Goal: Check status

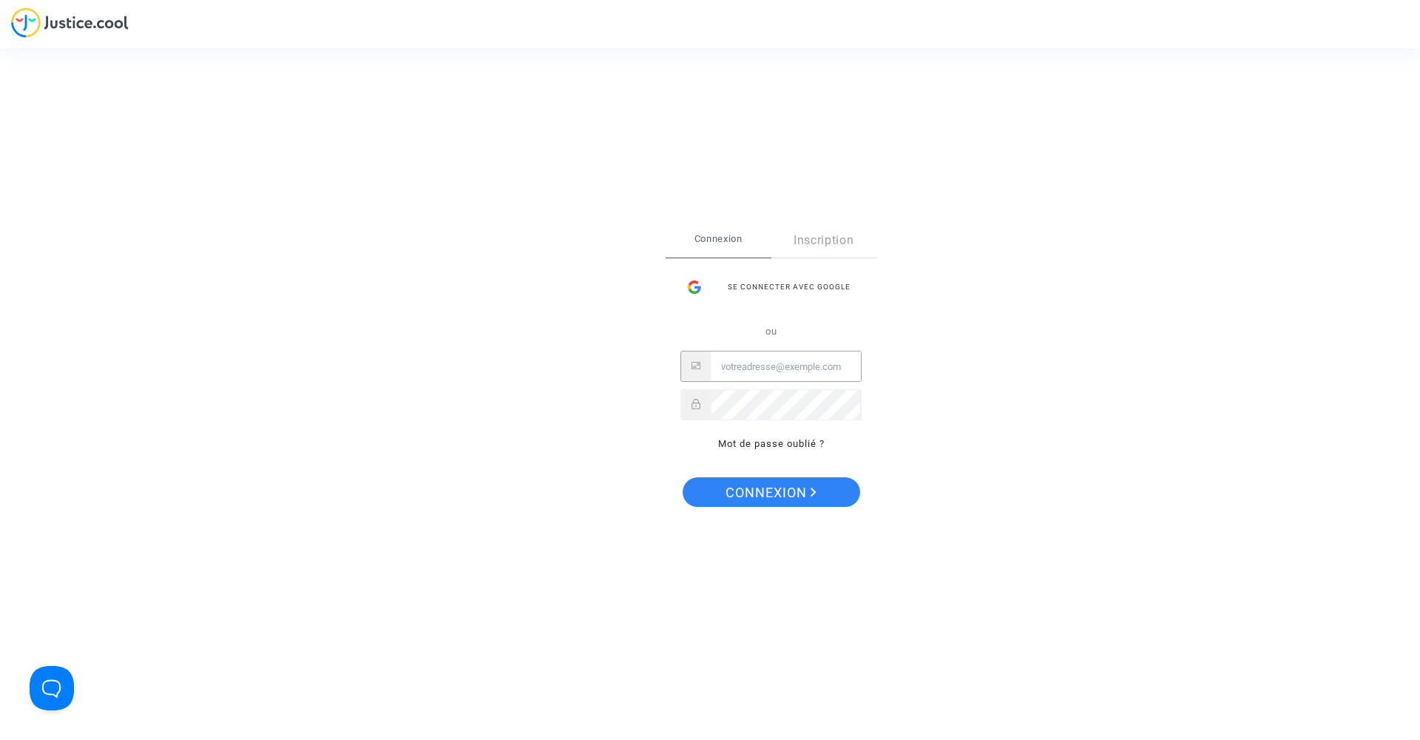
click at [745, 362] on input "Email" at bounding box center [786, 367] width 150 height 30
type input "lemounierflorian@yahoo.fr"
click at [771, 486] on span "Connexion" at bounding box center [771, 492] width 91 height 31
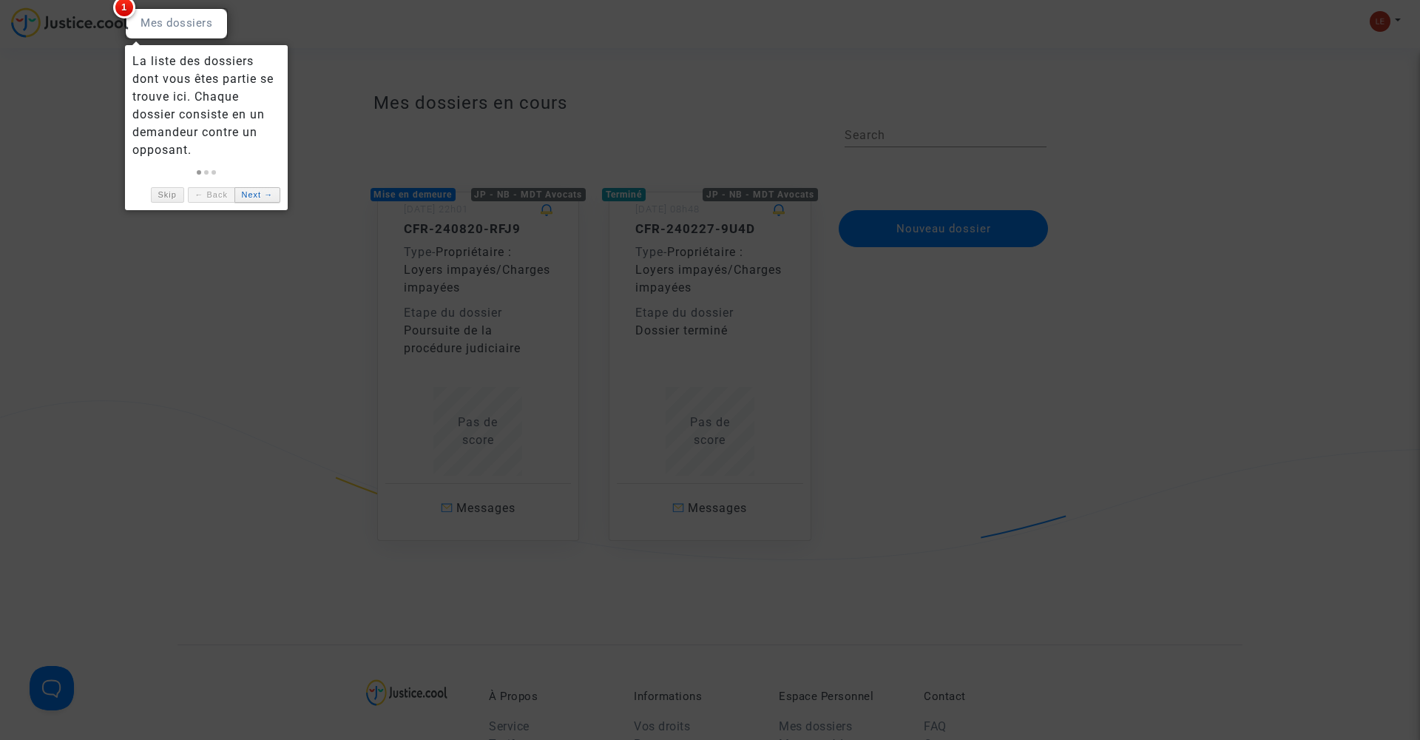
click at [266, 193] on link "Next →" at bounding box center [257, 195] width 46 height 16
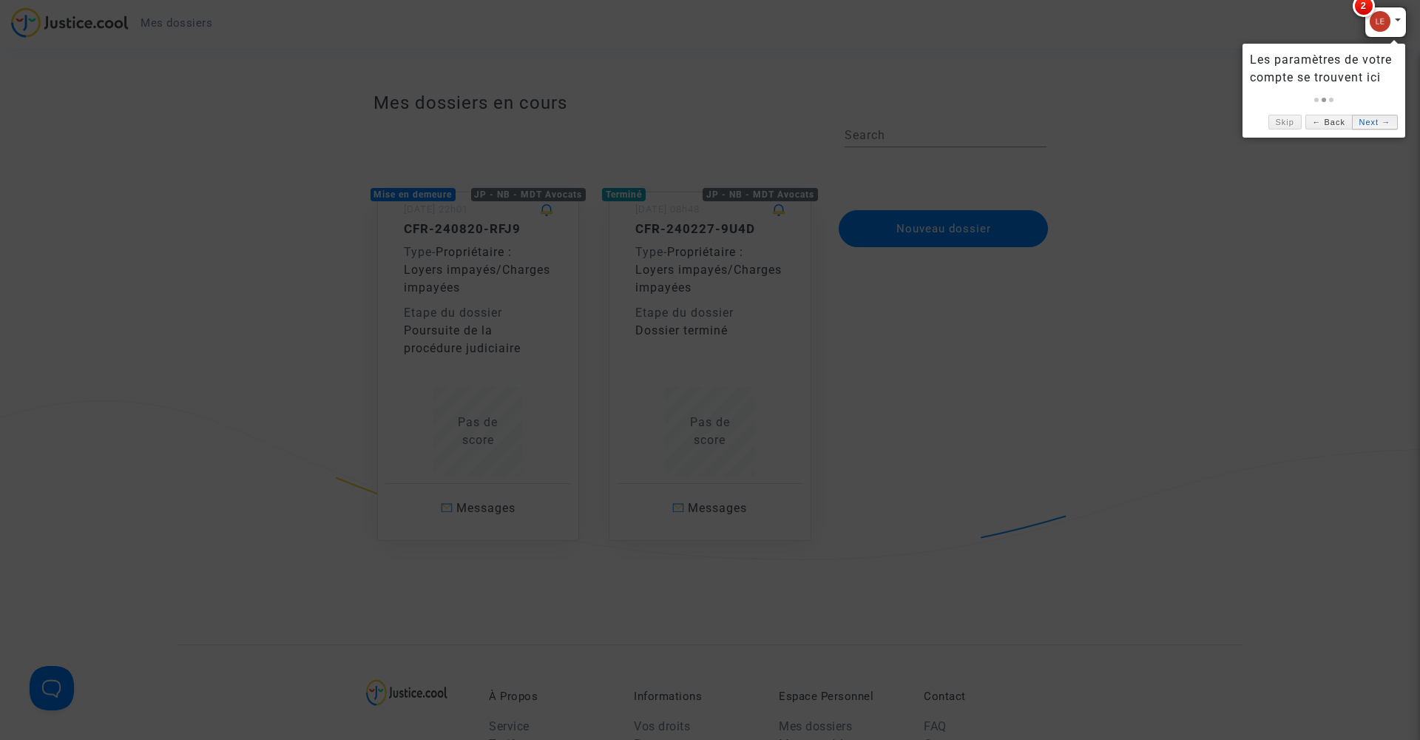
click at [1383, 126] on link "Next →" at bounding box center [1375, 123] width 46 height 16
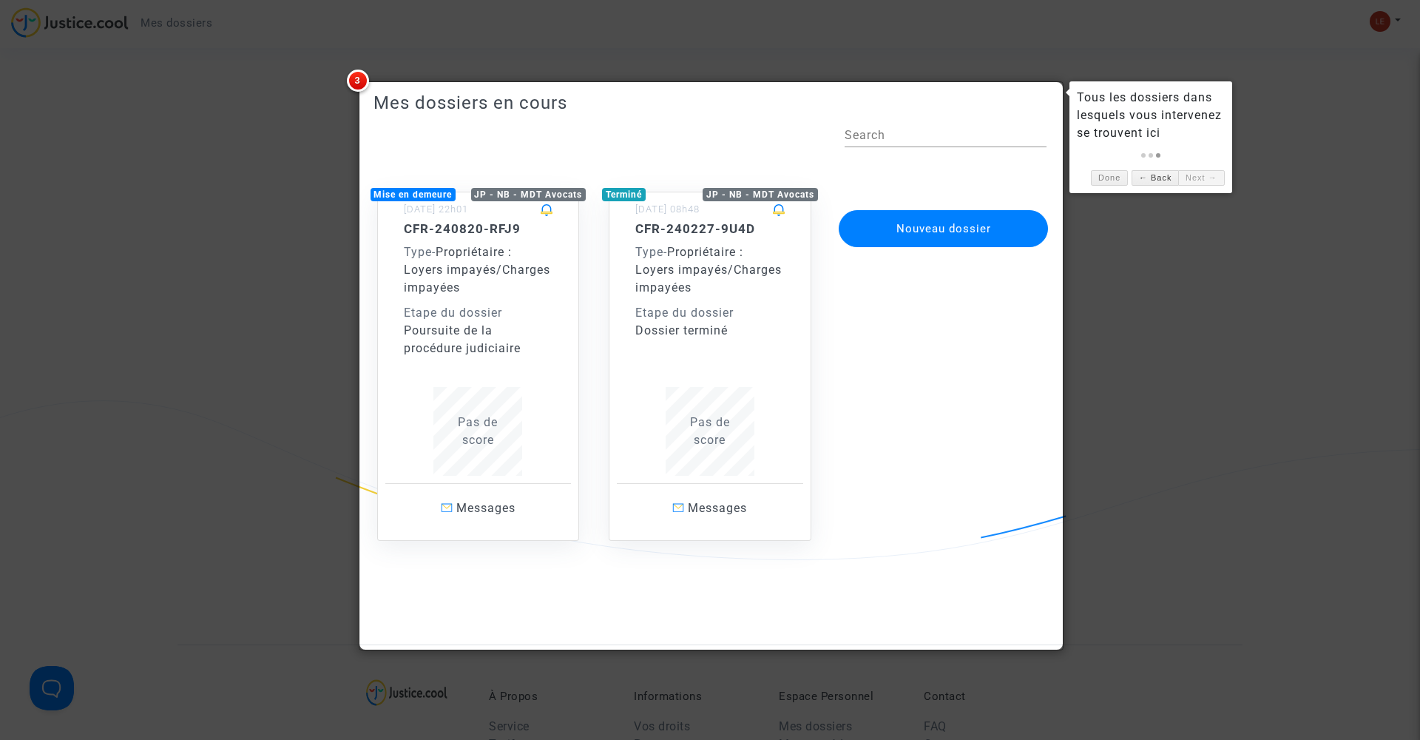
click at [531, 373] on div "CFR-240820-RFJ9 Type - Propriétaire : Loyers impayés/Charges impayées Etape du …" at bounding box center [478, 348] width 149 height 254
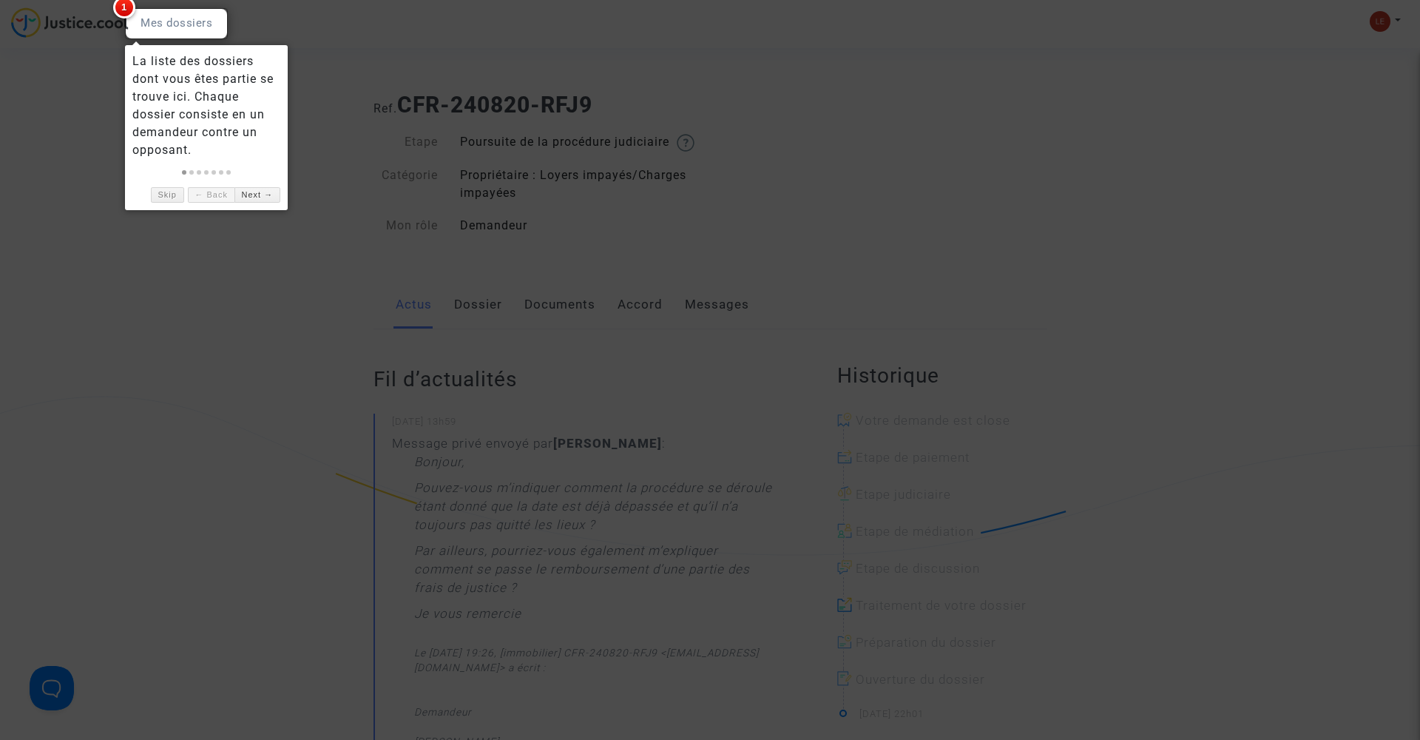
scroll to position [6, 0]
click at [263, 193] on link "Next →" at bounding box center [257, 195] width 46 height 16
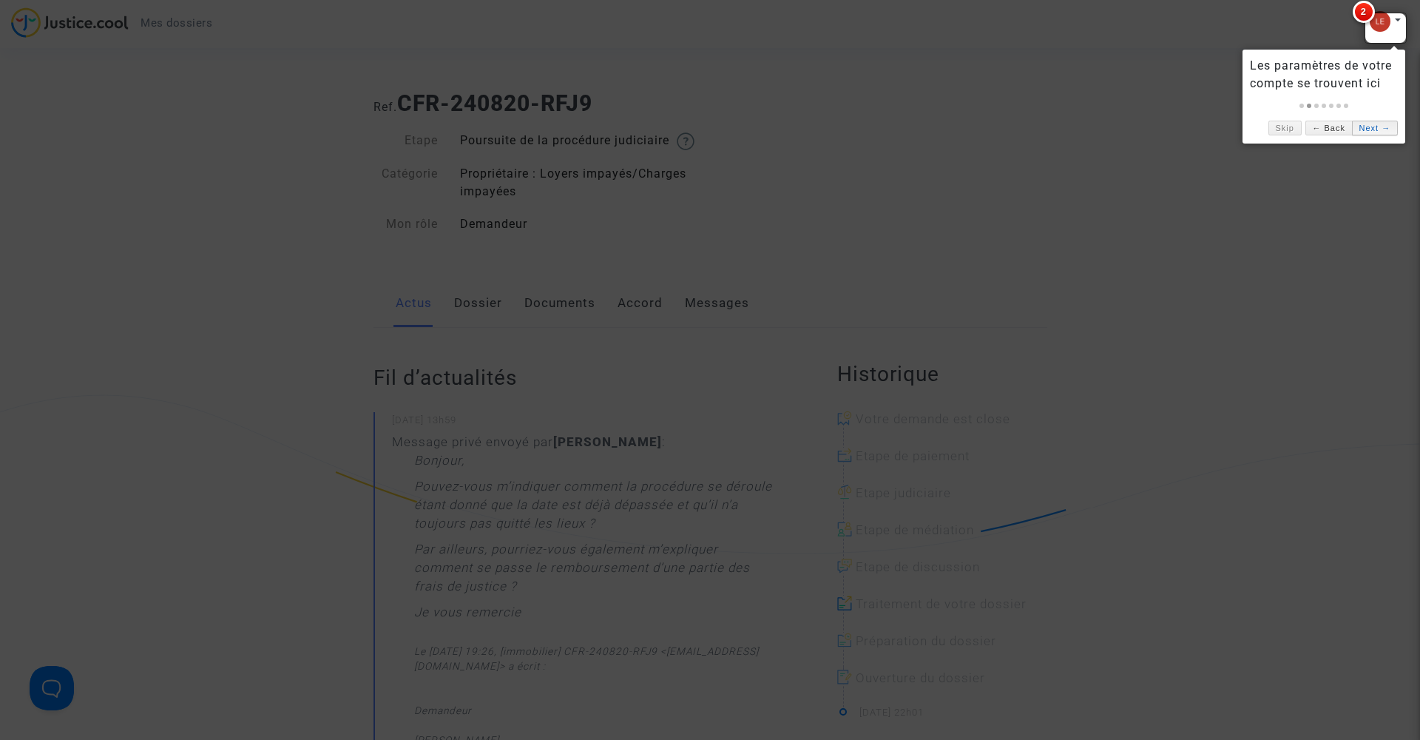
click at [1383, 132] on link "Next →" at bounding box center [1375, 129] width 46 height 16
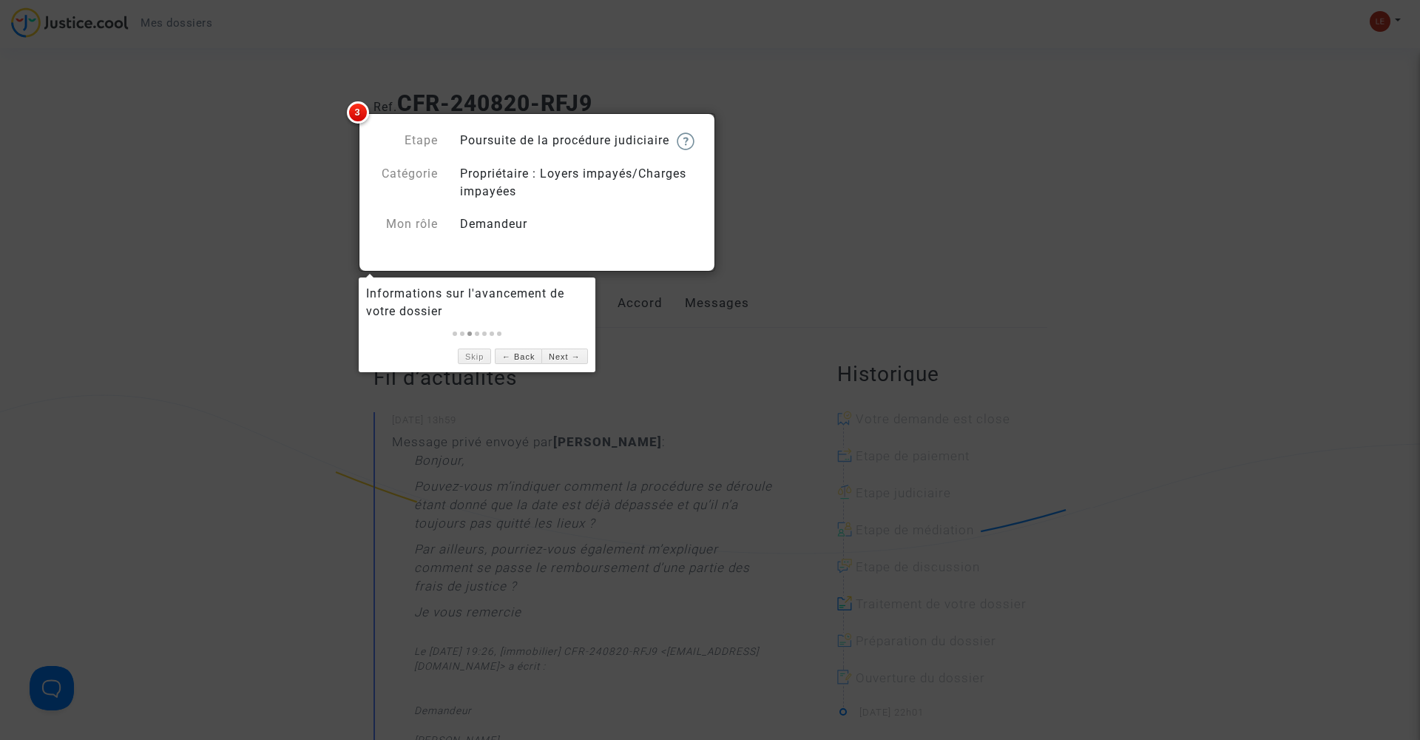
click at [457, 361] on div "Skip ← Back Next →" at bounding box center [477, 352] width 222 height 23
click at [467, 359] on link "Skip" at bounding box center [474, 356] width 33 height 16
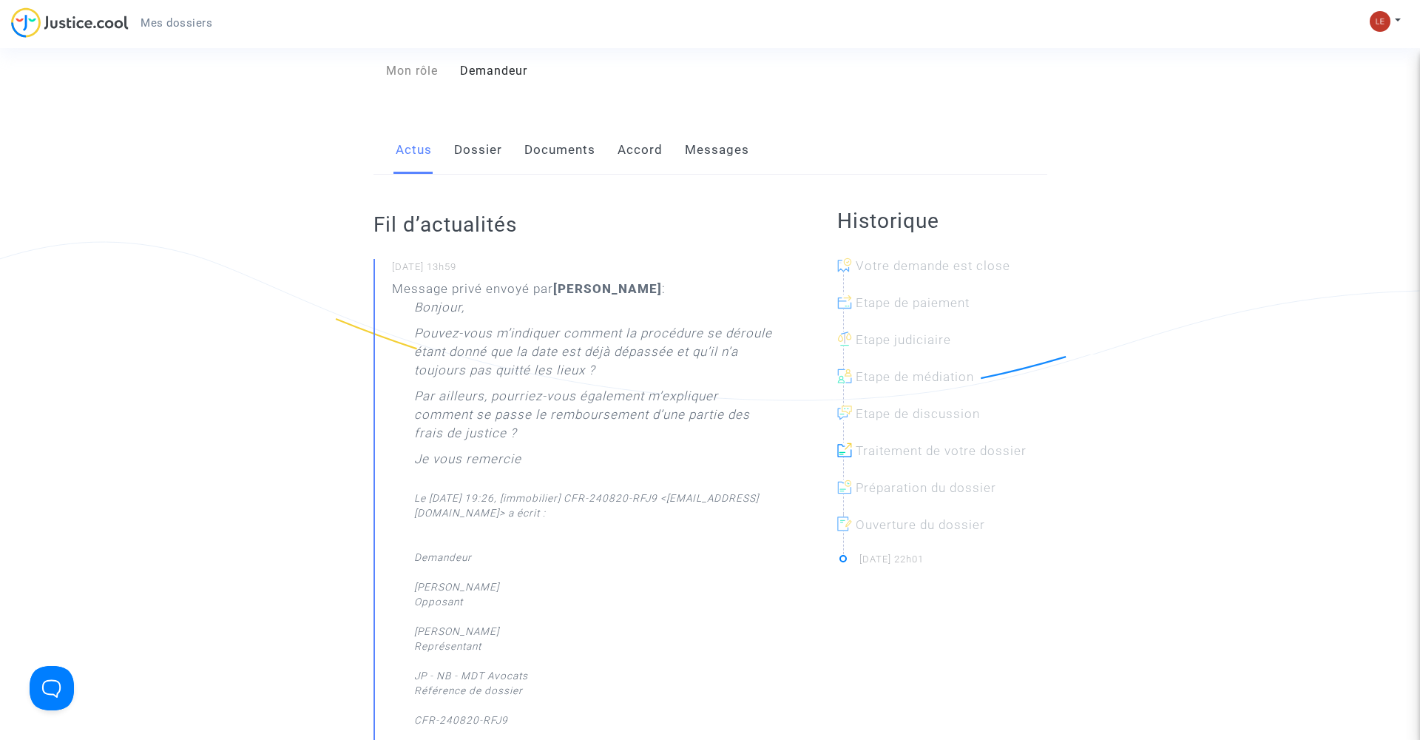
scroll to position [0, 0]
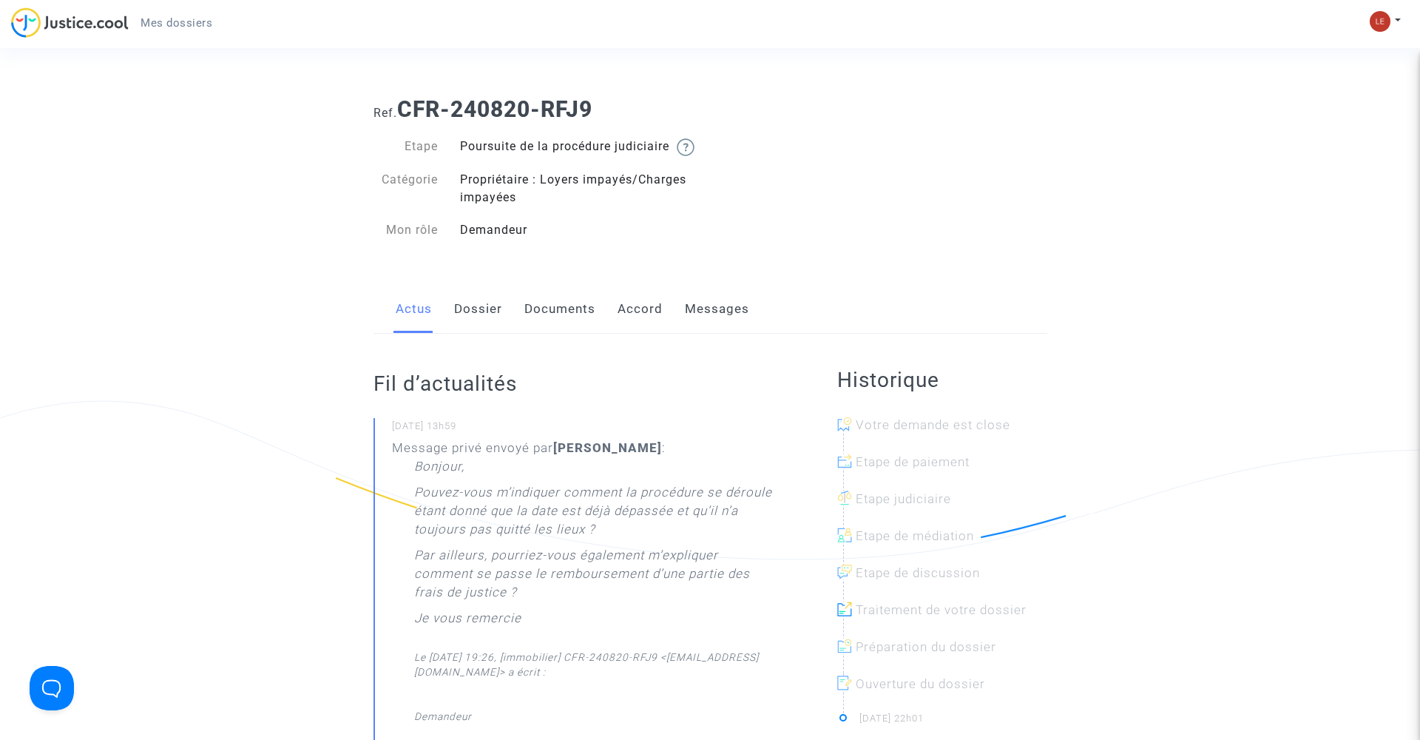
click at [550, 324] on link "Documents" at bounding box center [559, 309] width 71 height 49
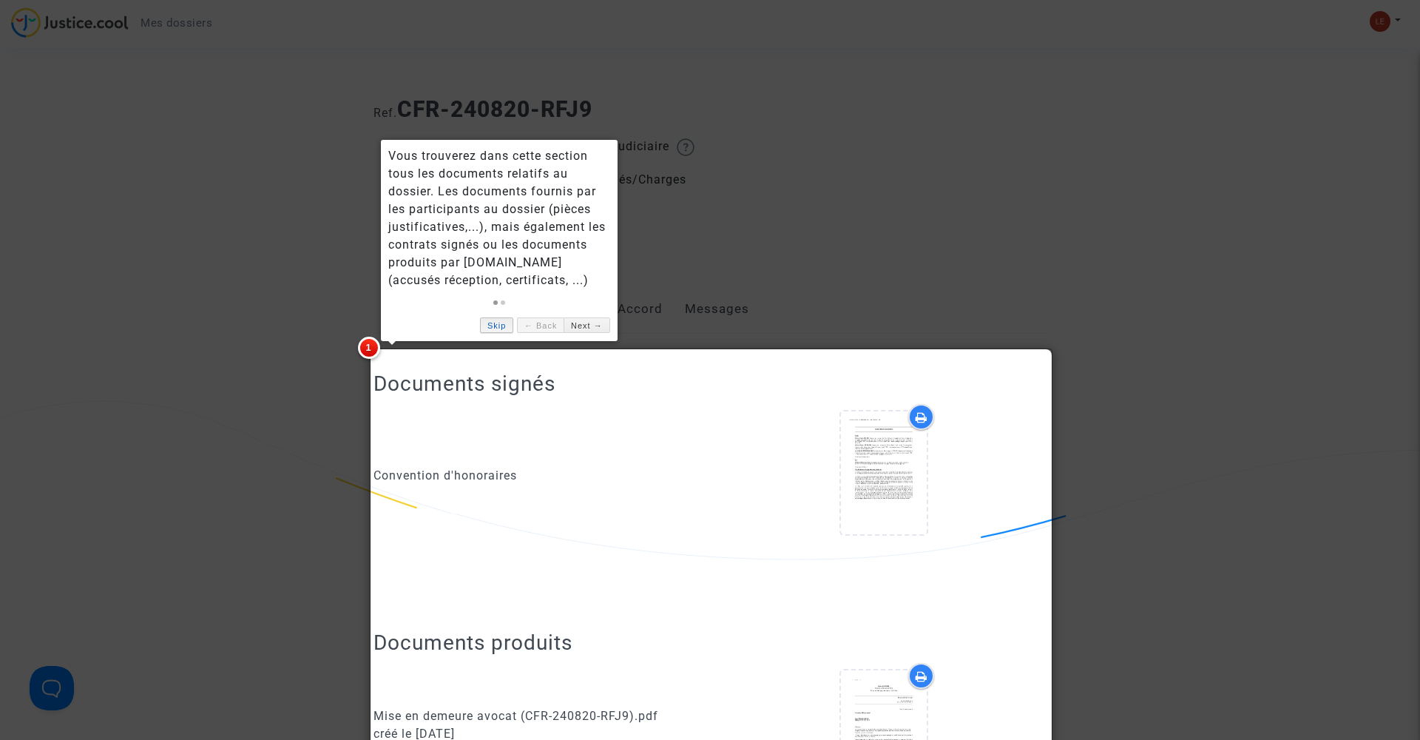
click at [495, 322] on link "Skip" at bounding box center [496, 325] width 33 height 16
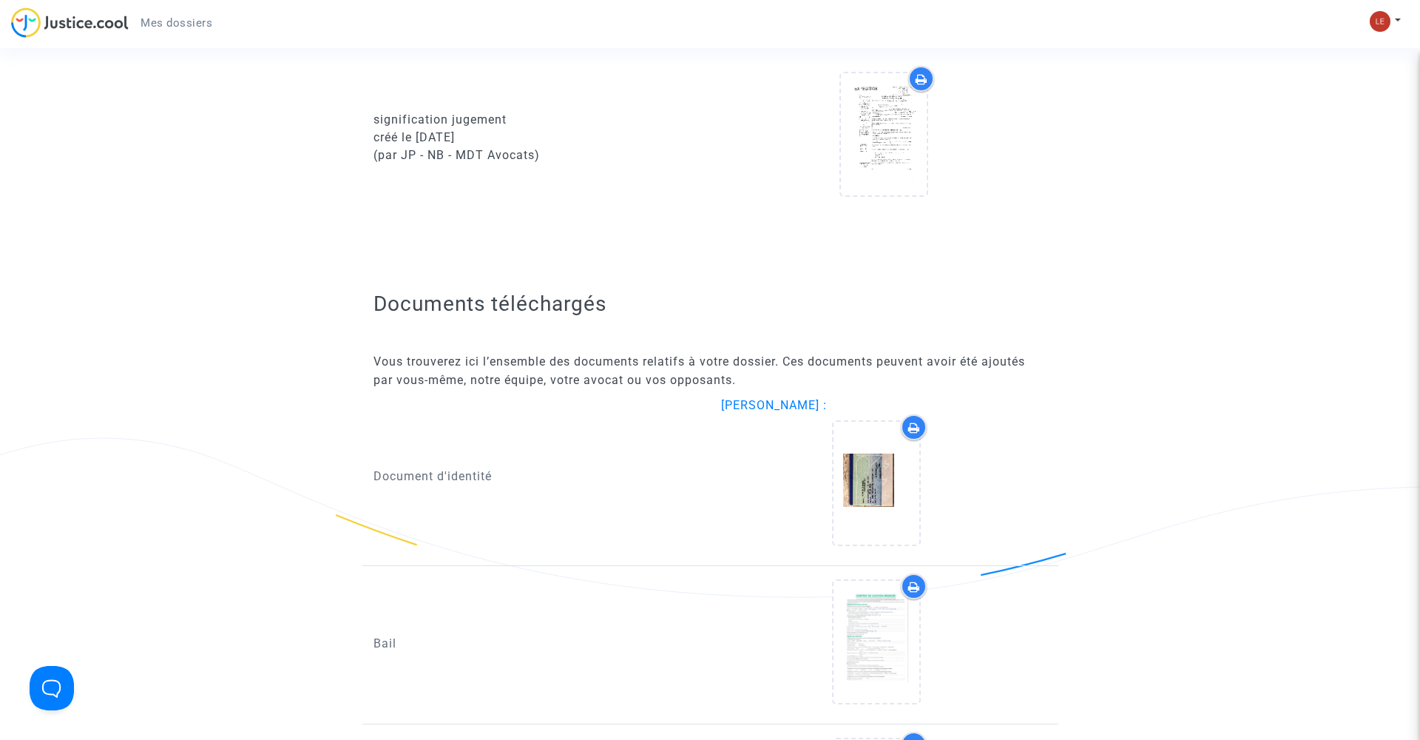
scroll to position [2166, 0]
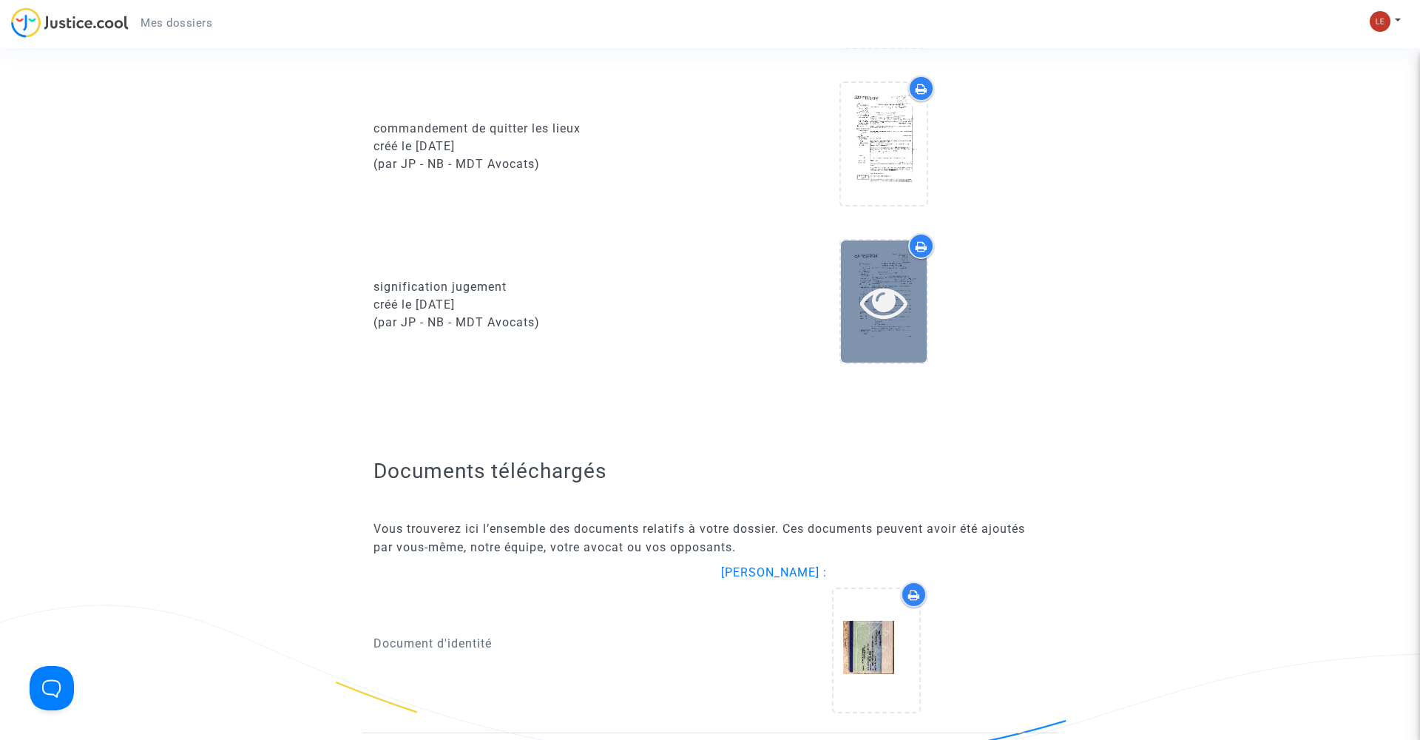
click at [882, 325] on icon at bounding box center [884, 301] width 48 height 47
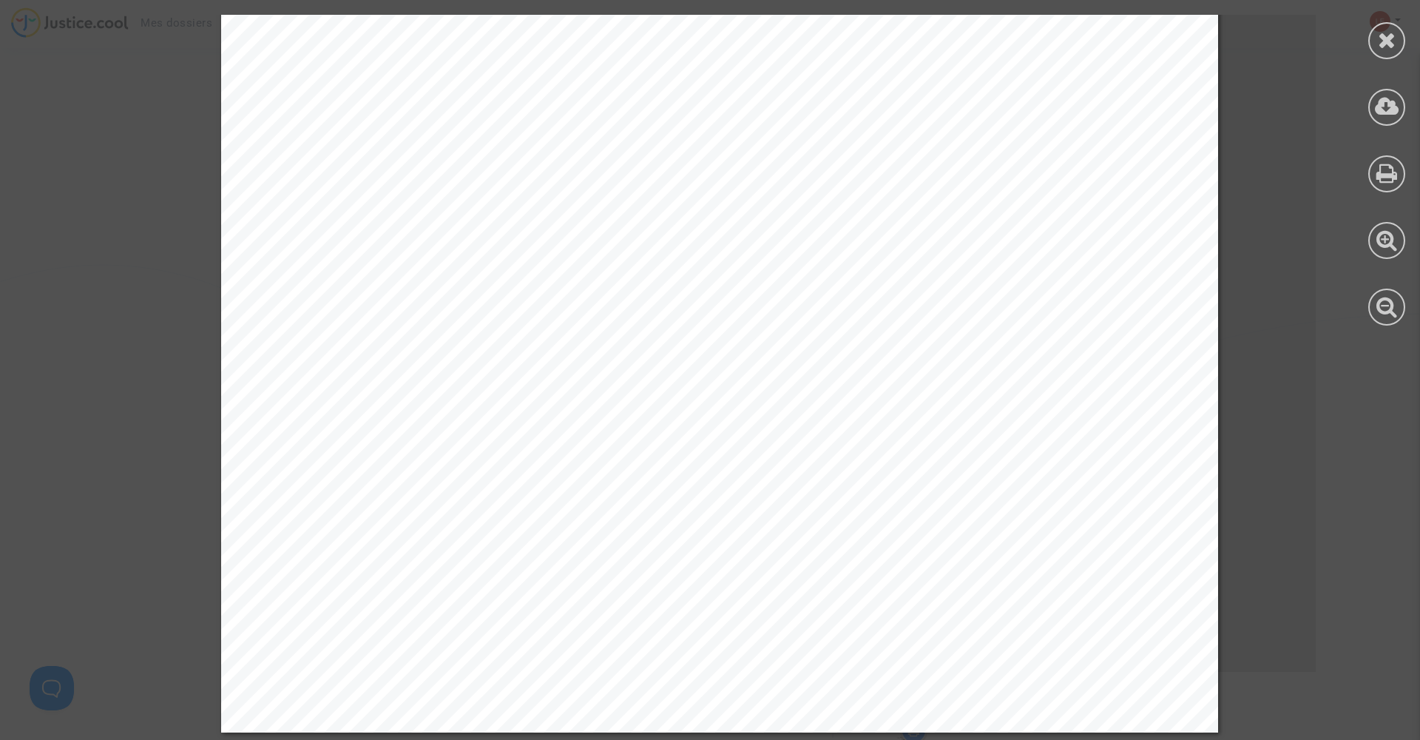
scroll to position [2505, 0]
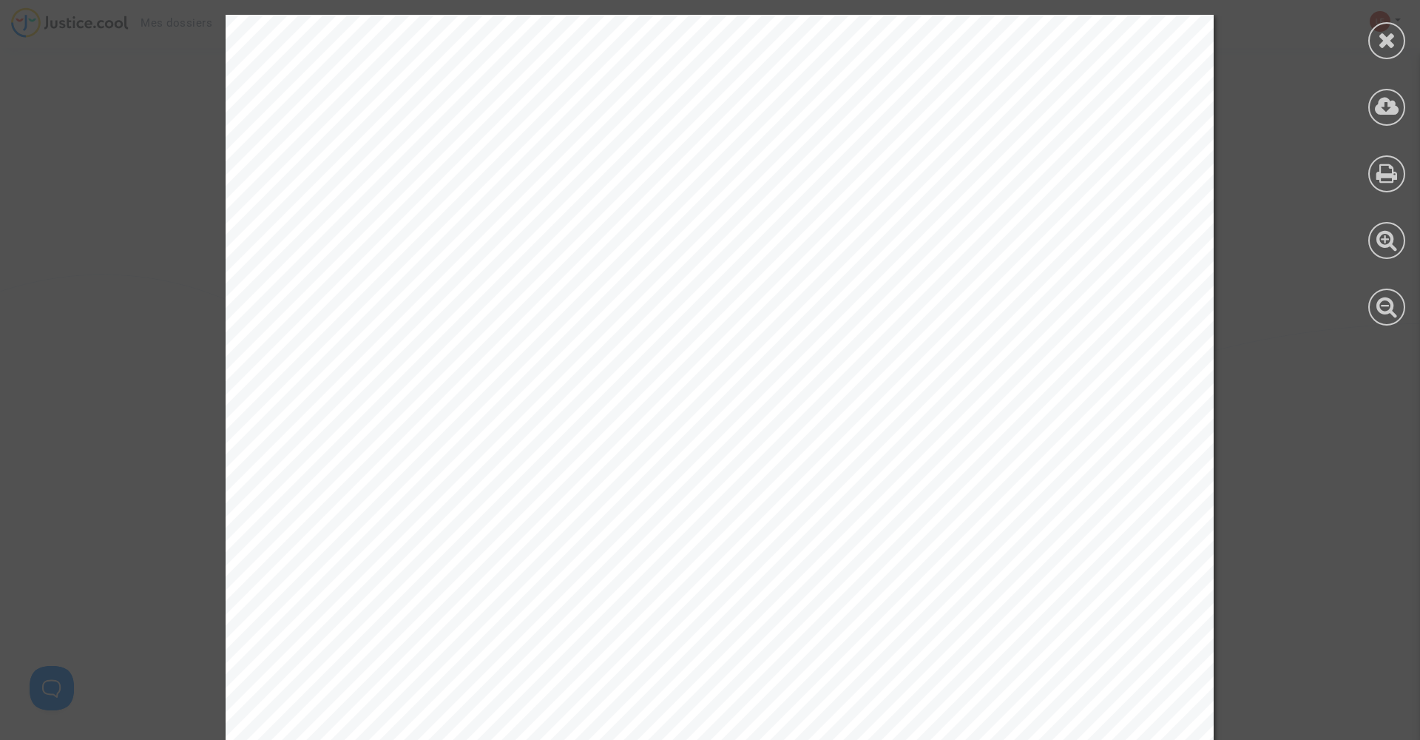
scroll to position [2496, 0]
click at [1391, 47] on icon at bounding box center [1387, 40] width 18 height 22
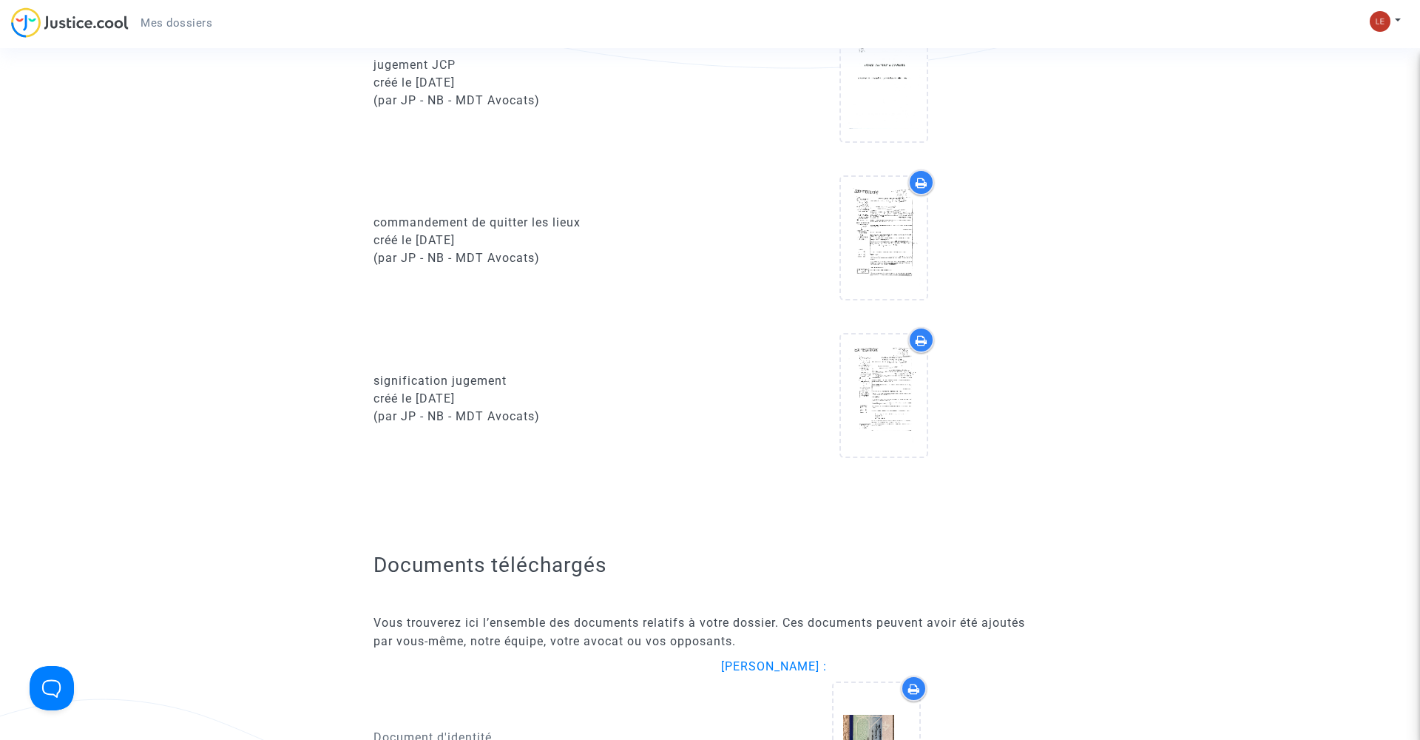
scroll to position [1978, 0]
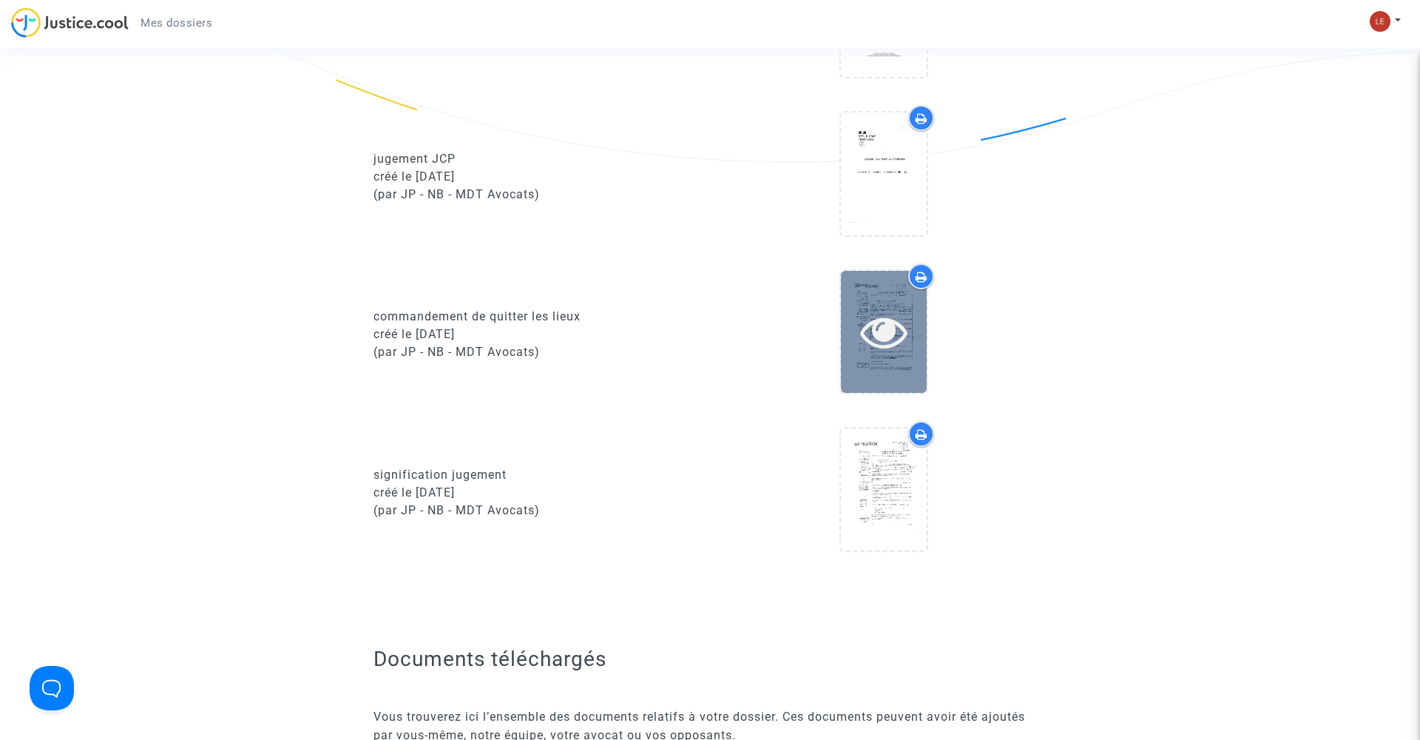
click at [888, 340] on icon at bounding box center [884, 331] width 48 height 47
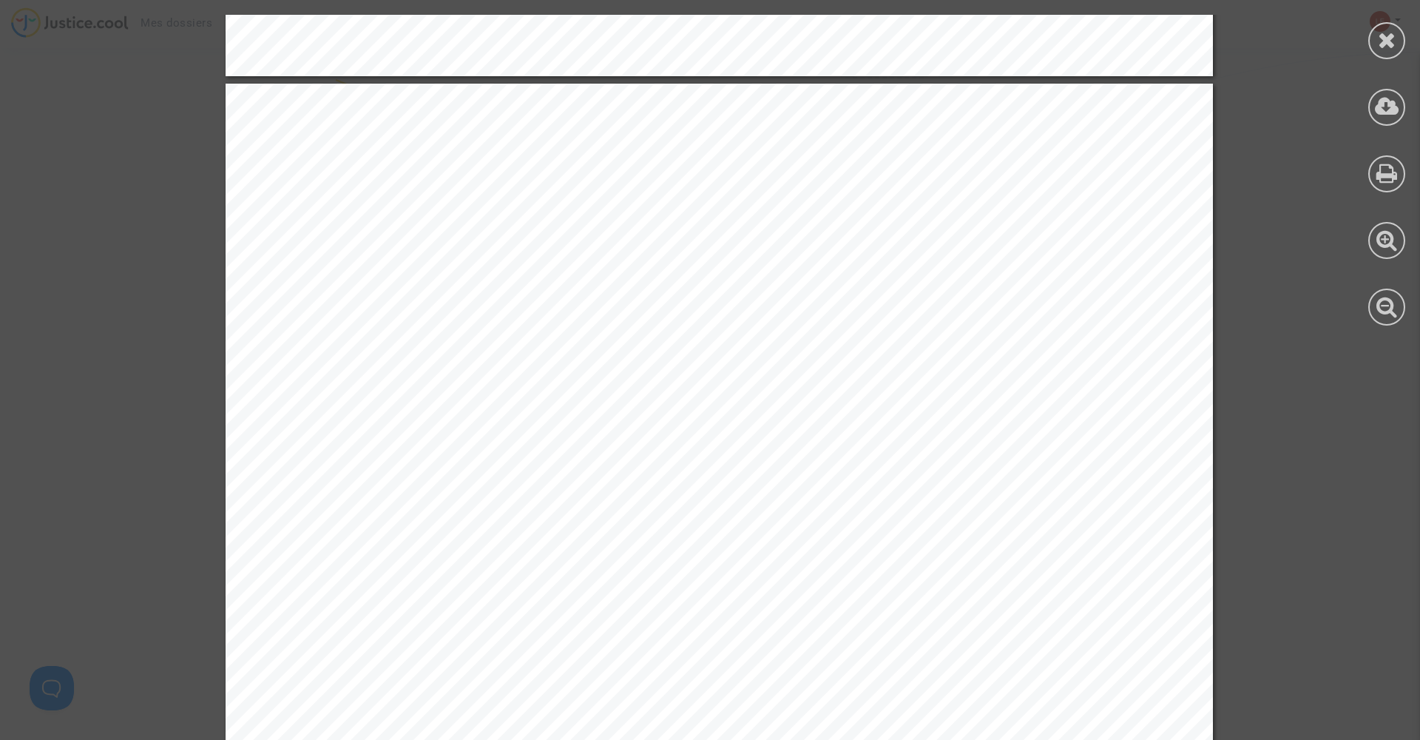
scroll to position [3260, 0]
